Goal: Transaction & Acquisition: Purchase product/service

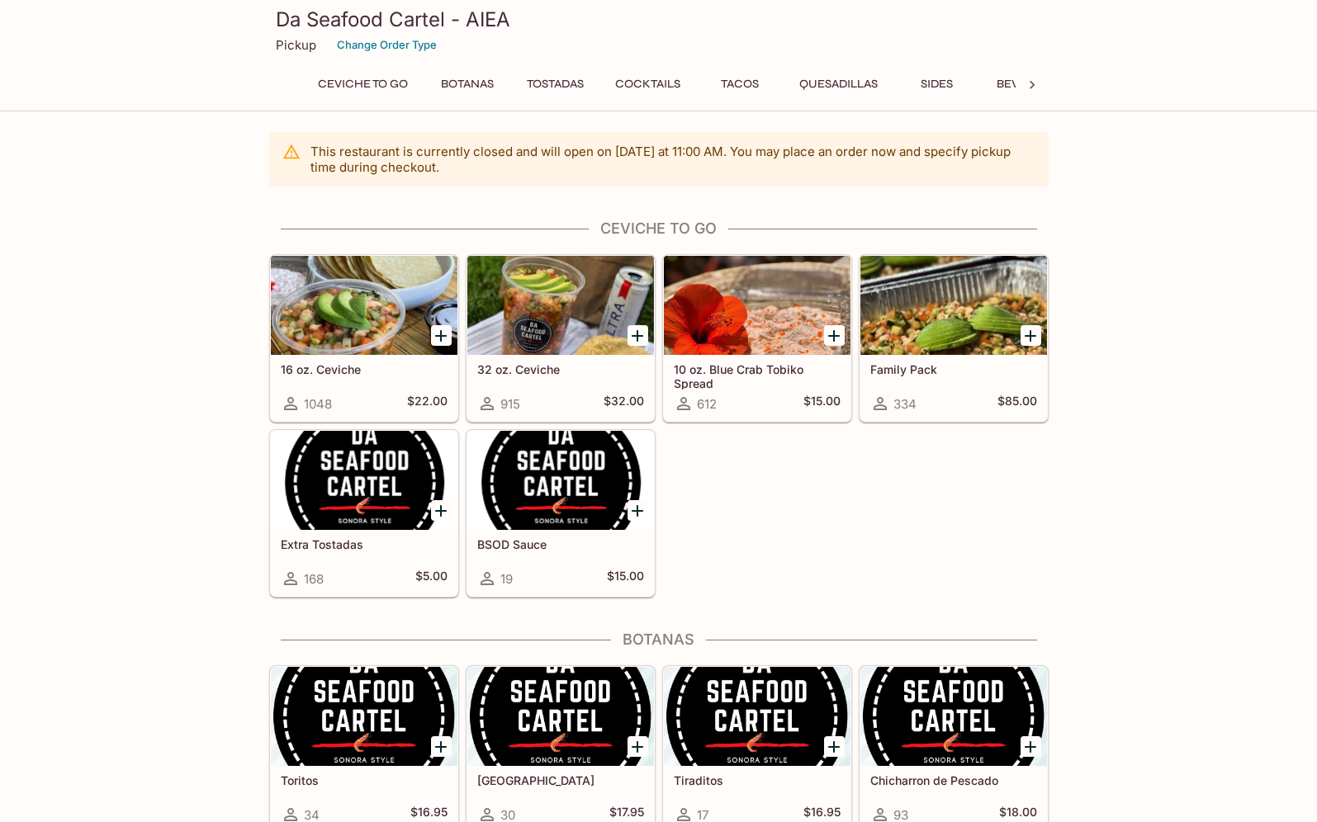
click at [348, 320] on div at bounding box center [364, 305] width 187 height 99
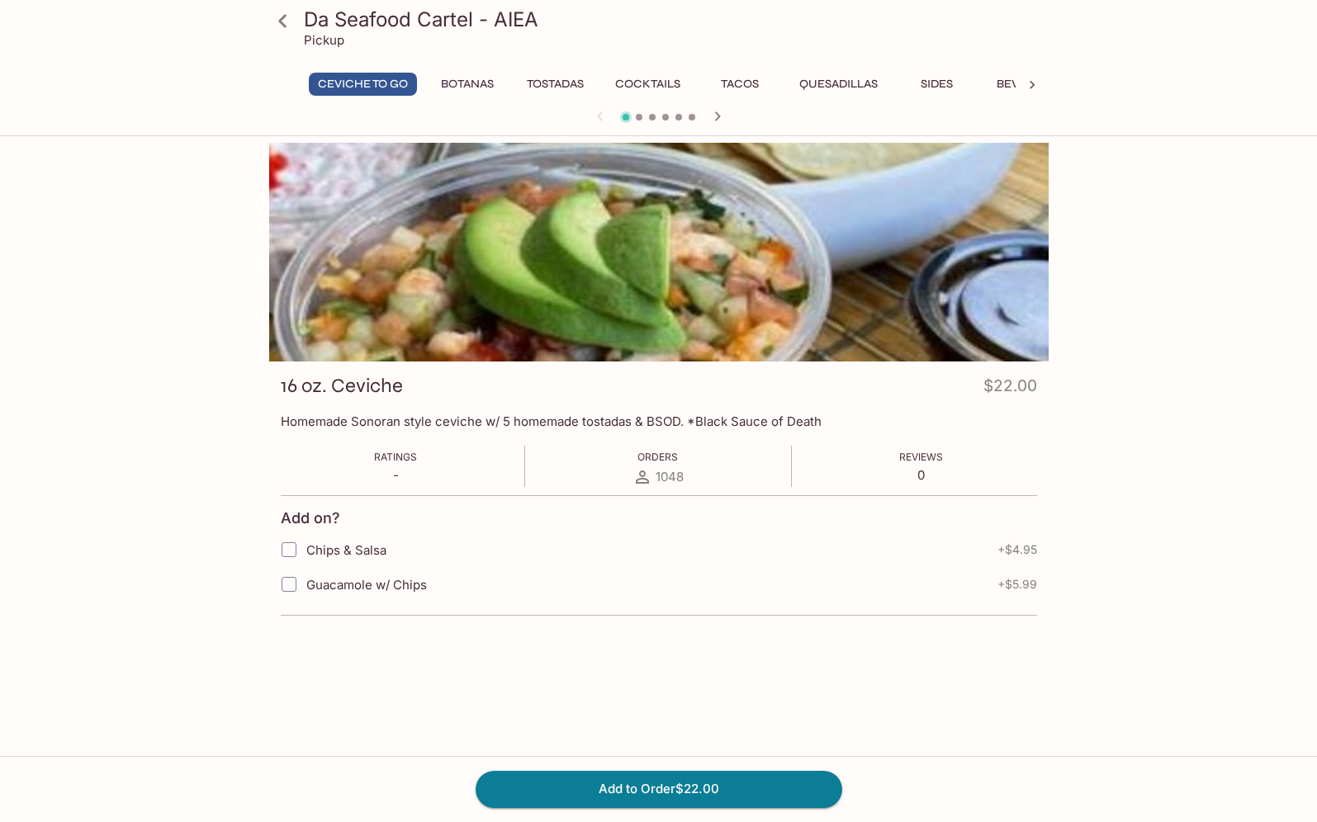
click at [285, 26] on icon at bounding box center [282, 20] width 8 height 13
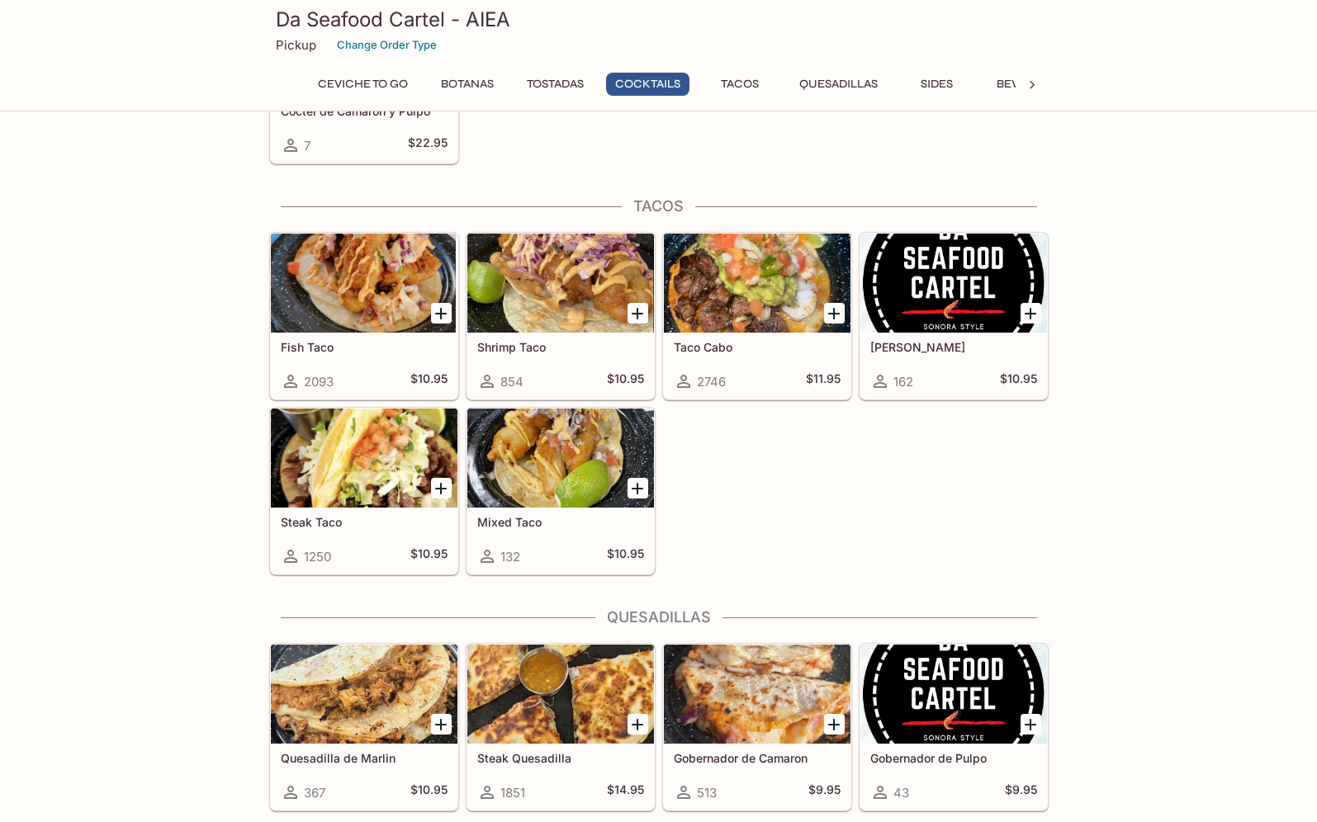
scroll to position [1622, 0]
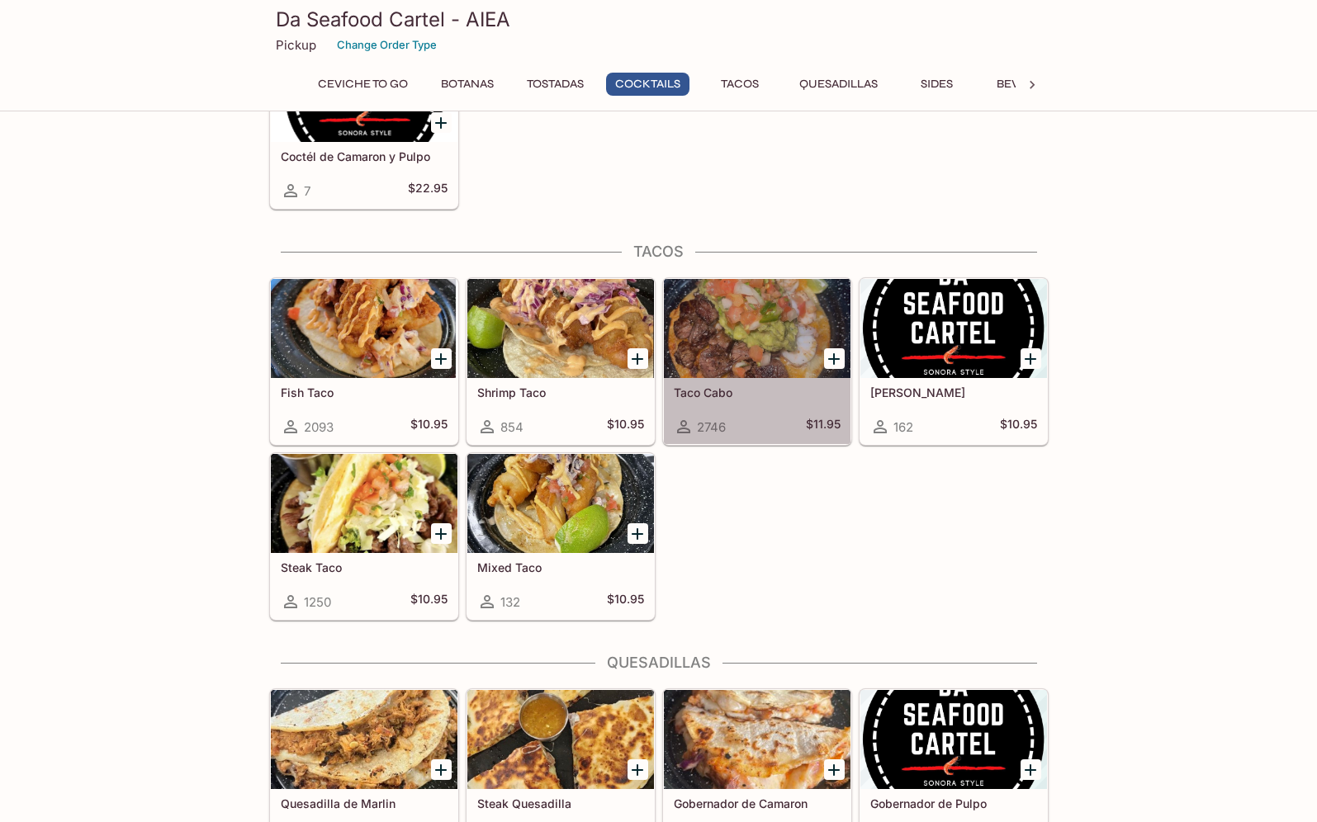
click at [747, 330] on div at bounding box center [757, 328] width 187 height 99
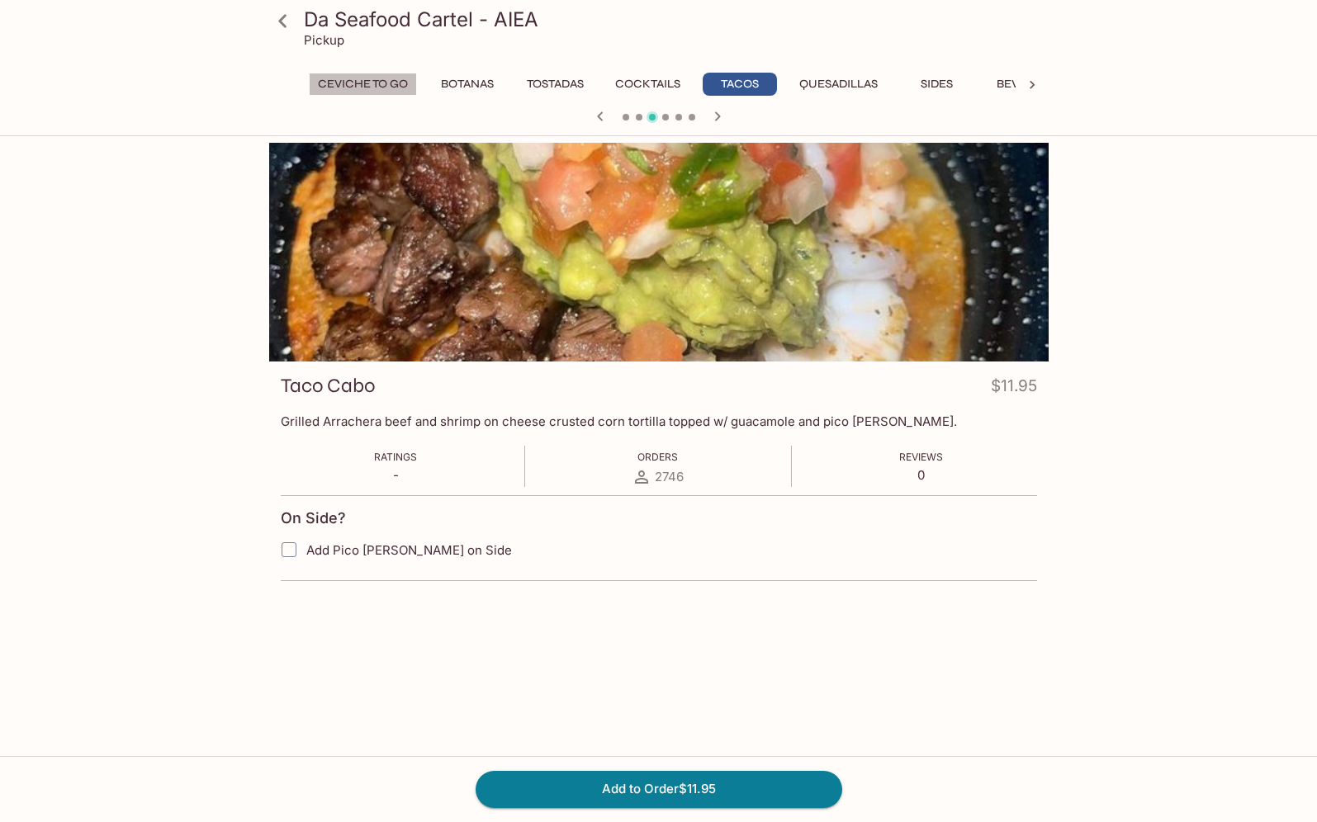
click at [384, 82] on button "Ceviche To Go" at bounding box center [363, 84] width 108 height 23
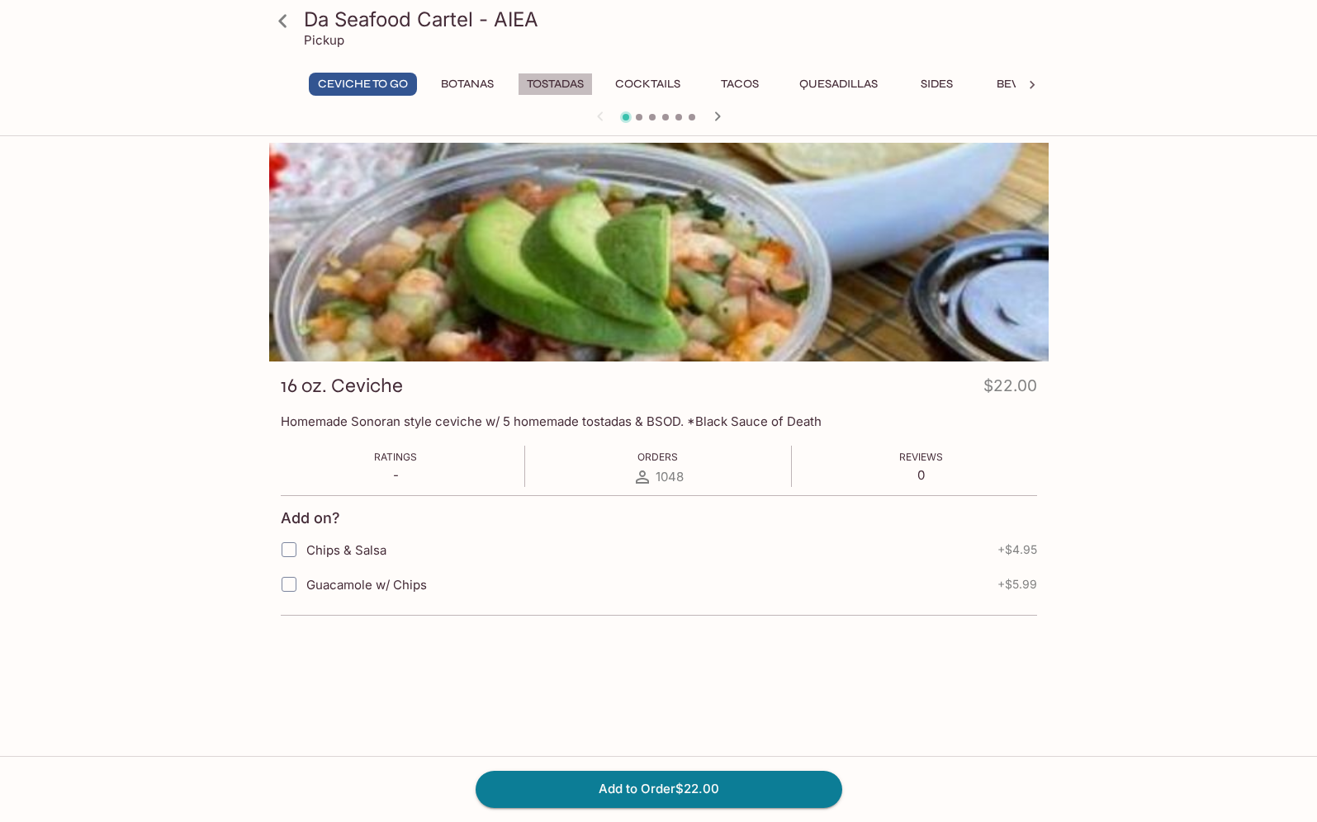
click at [566, 88] on button "Tostadas" at bounding box center [555, 84] width 75 height 23
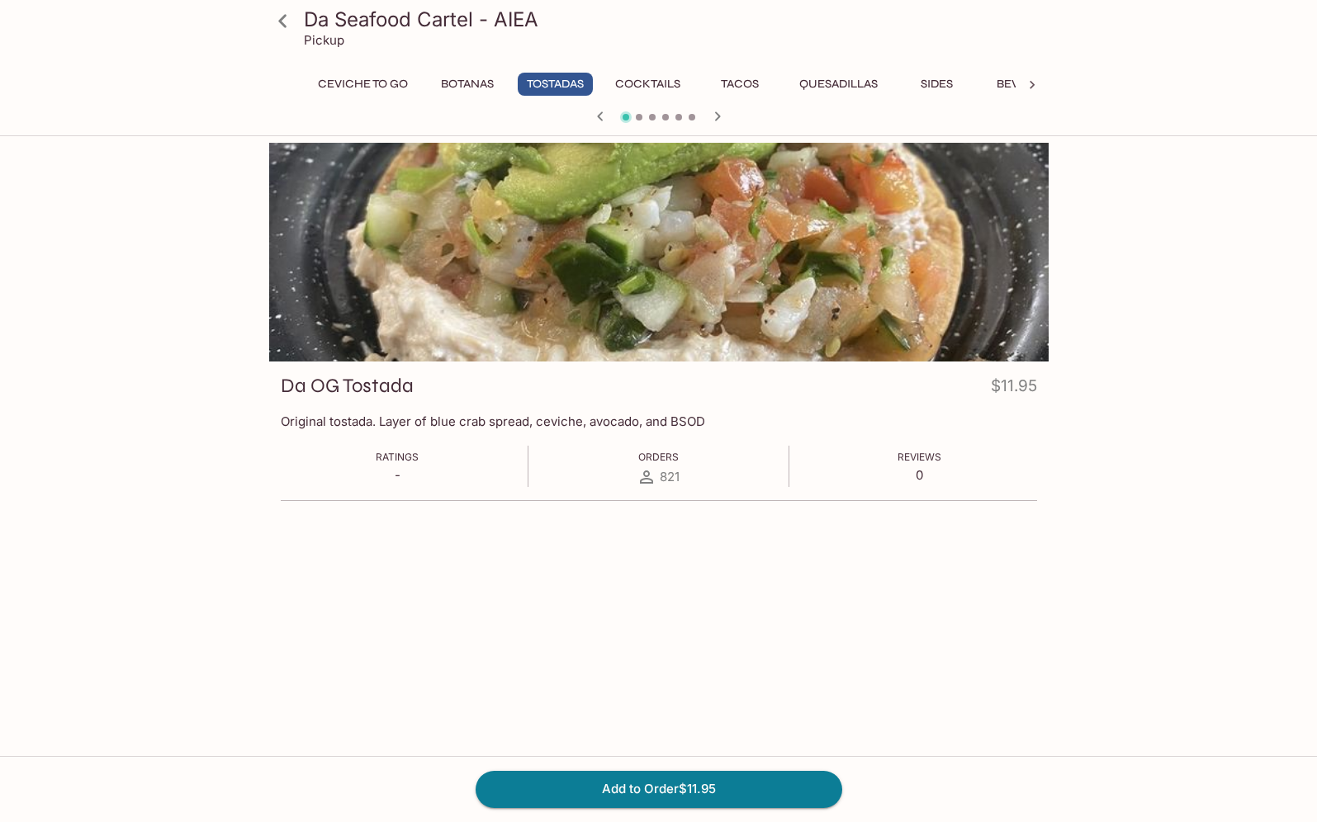
click at [742, 87] on button "Tacos" at bounding box center [740, 84] width 74 height 23
